Goal: Task Accomplishment & Management: Manage account settings

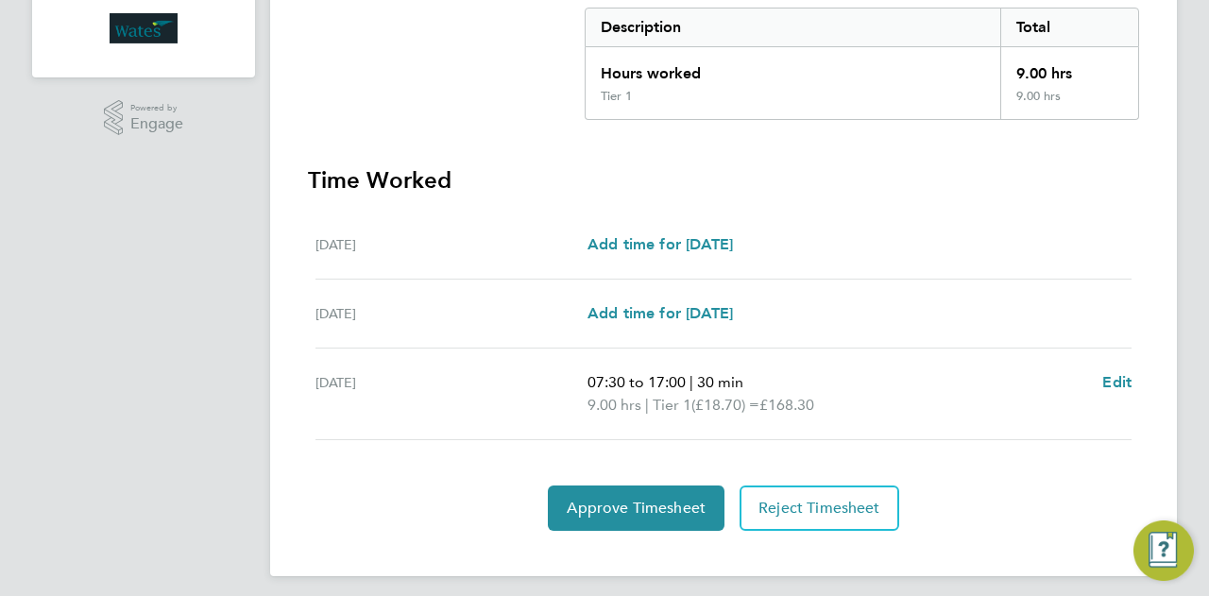
scroll to position [400, 0]
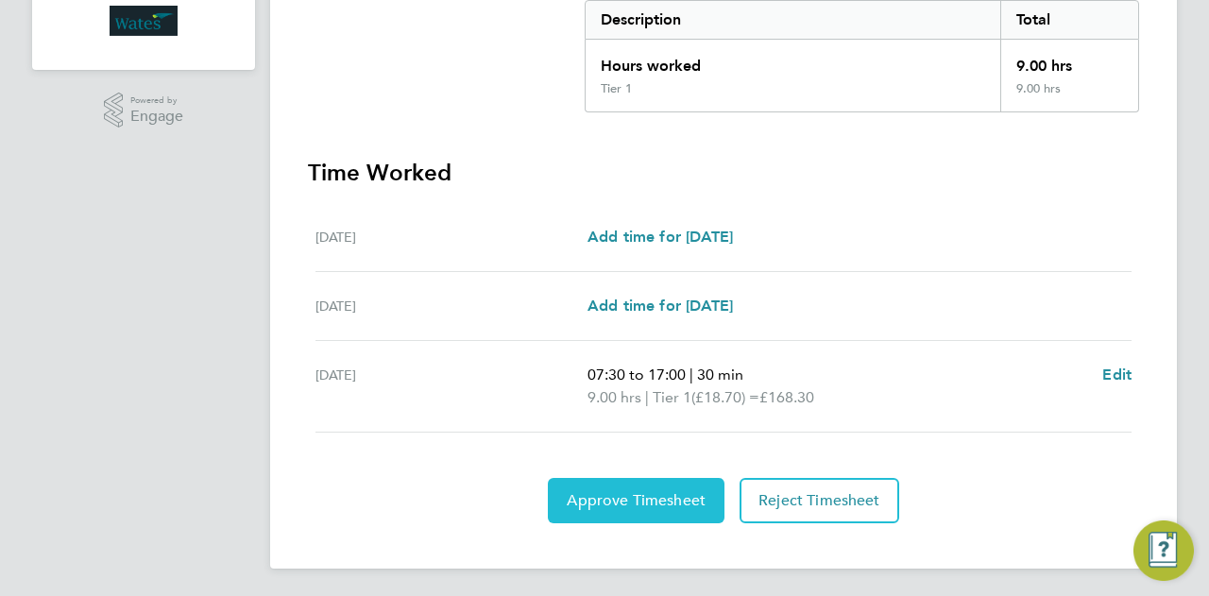
click at [667, 494] on span "Approve Timesheet" at bounding box center [636, 500] width 139 height 19
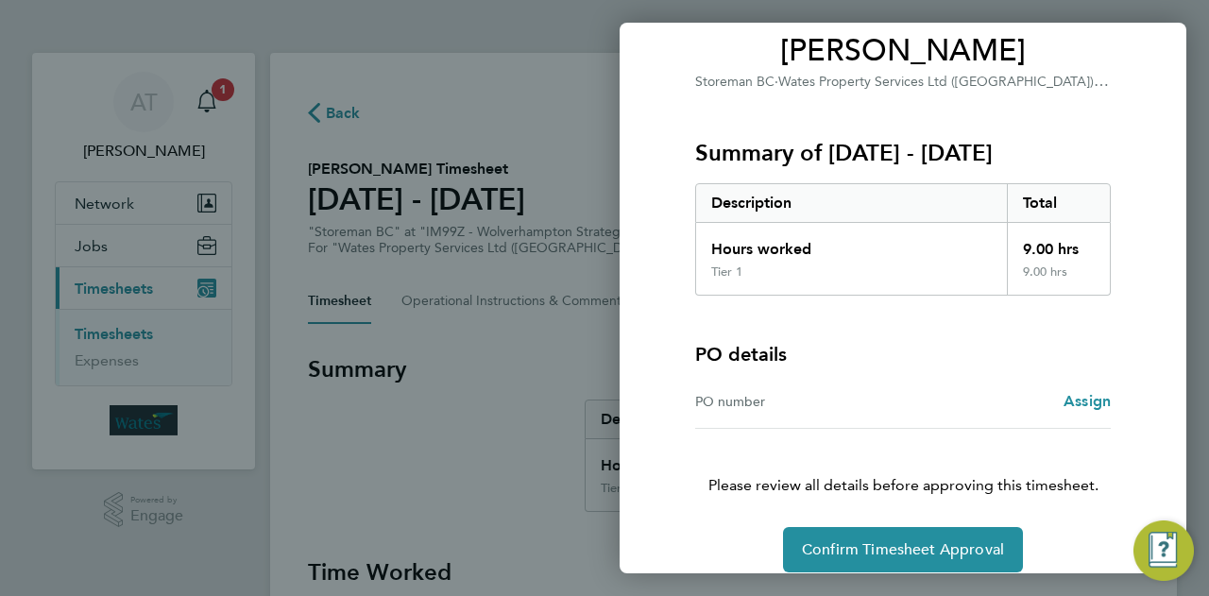
scroll to position [177, 0]
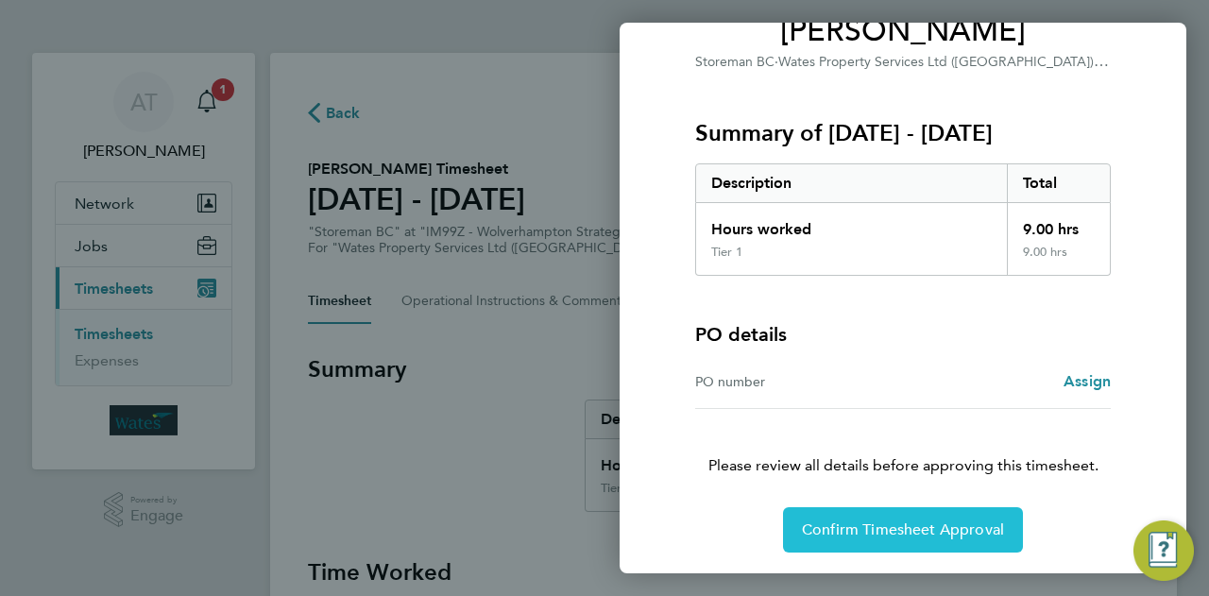
click at [907, 524] on span "Confirm Timesheet Approval" at bounding box center [903, 530] width 202 height 19
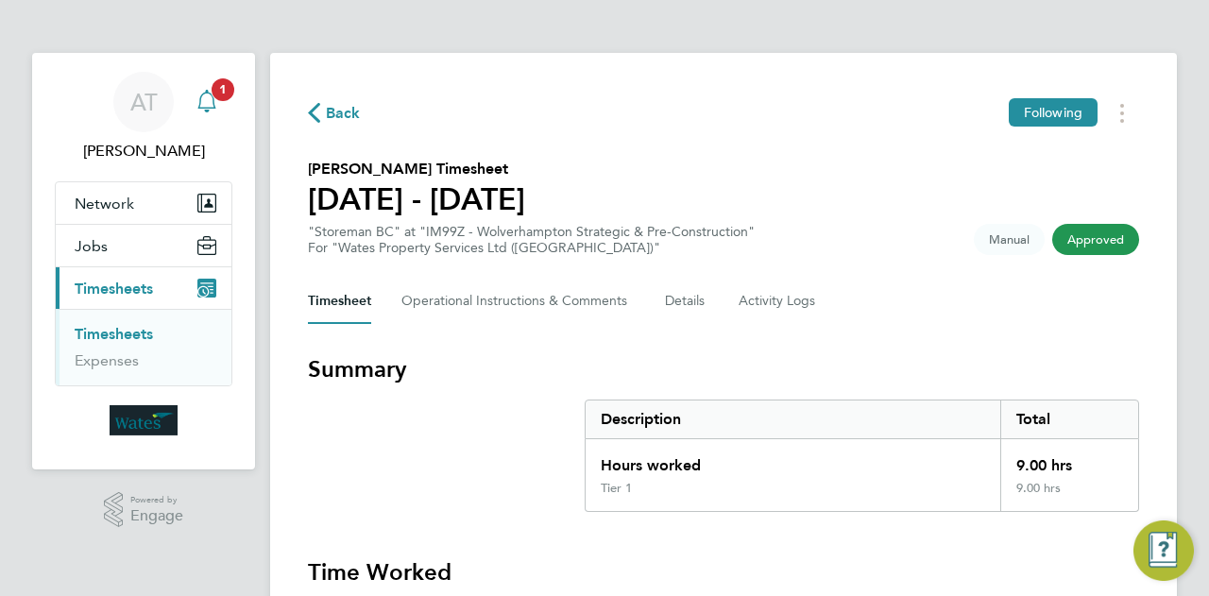
click at [212, 101] on icon "Main navigation" at bounding box center [207, 101] width 23 height 23
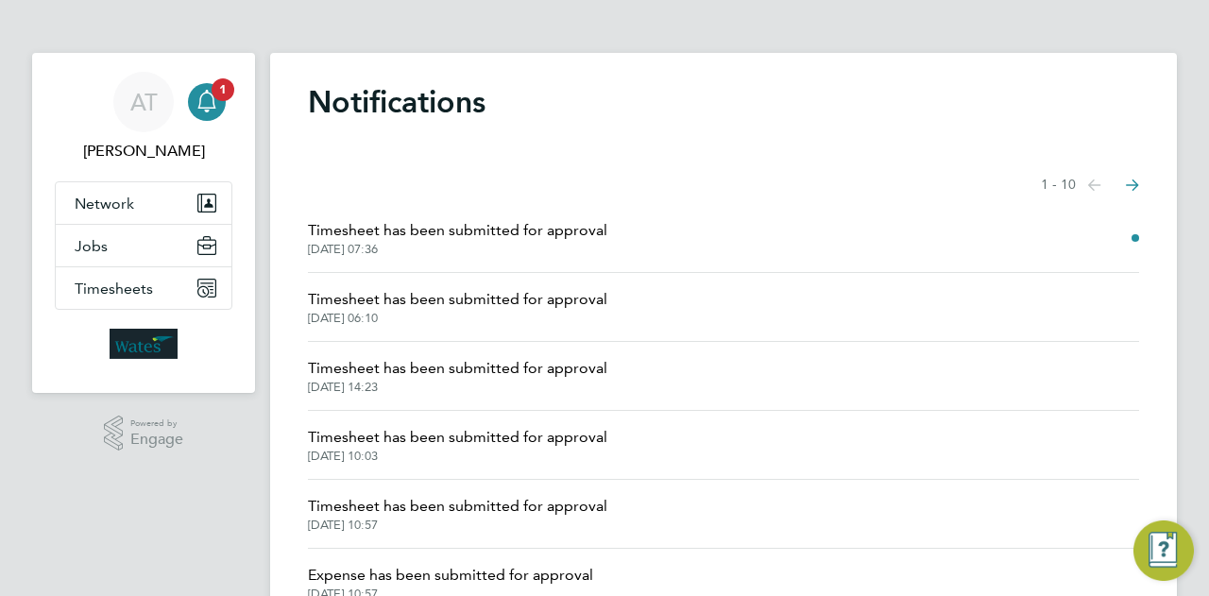
click at [370, 243] on span "[DATE] 07:36" at bounding box center [457, 249] width 299 height 15
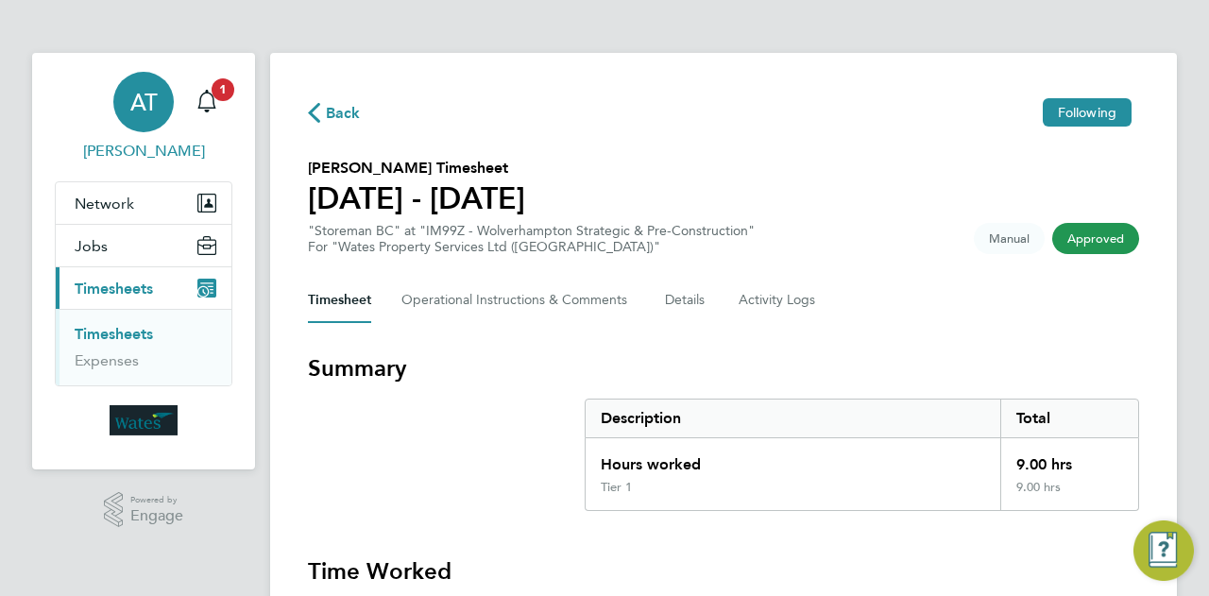
click at [145, 125] on div "AT" at bounding box center [143, 102] width 60 height 60
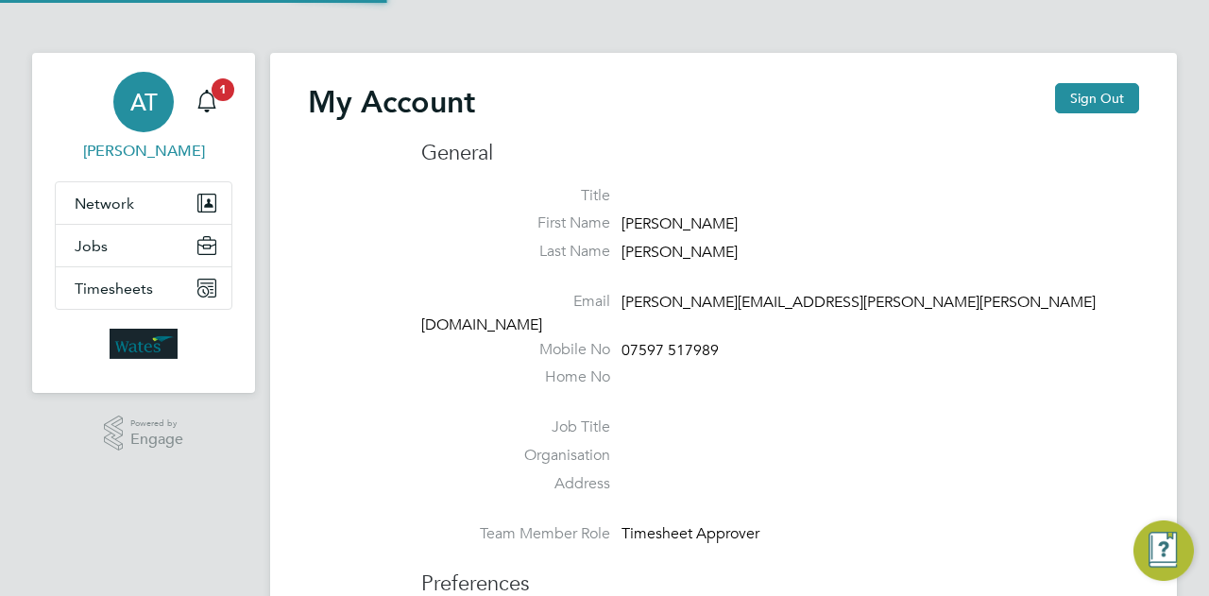
type input "[PERSON_NAME][EMAIL_ADDRESS][PERSON_NAME][PERSON_NAME][DOMAIN_NAME]"
click at [1091, 106] on button "Sign Out" at bounding box center [1097, 98] width 84 height 30
